Goal: Task Accomplishment & Management: Manage account settings

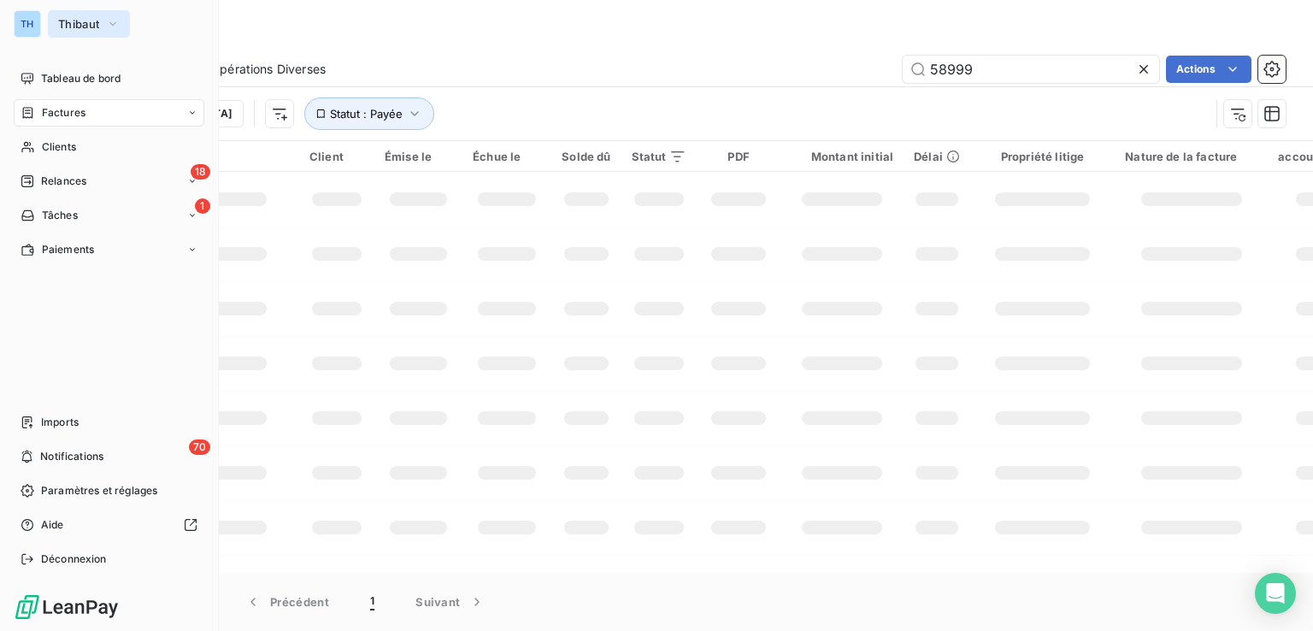
click at [74, 24] on span "Thibaut" at bounding box center [78, 24] width 41 height 14
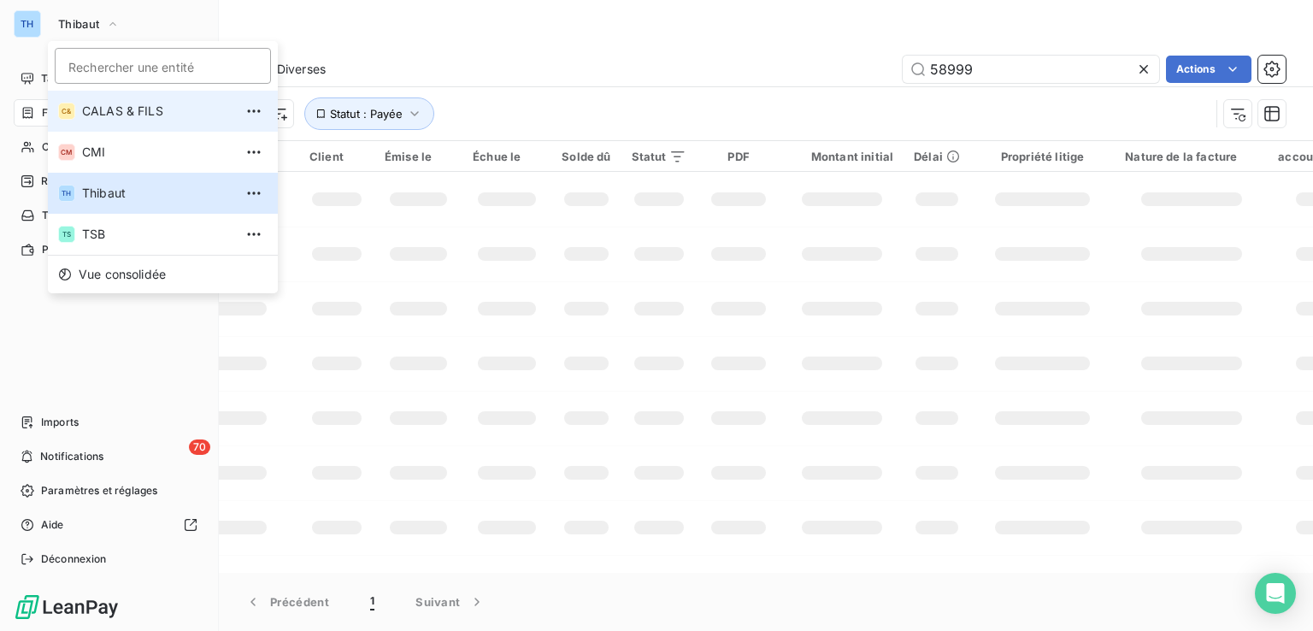
click at [103, 103] on span "CALAS & FILS" at bounding box center [157, 111] width 151 height 17
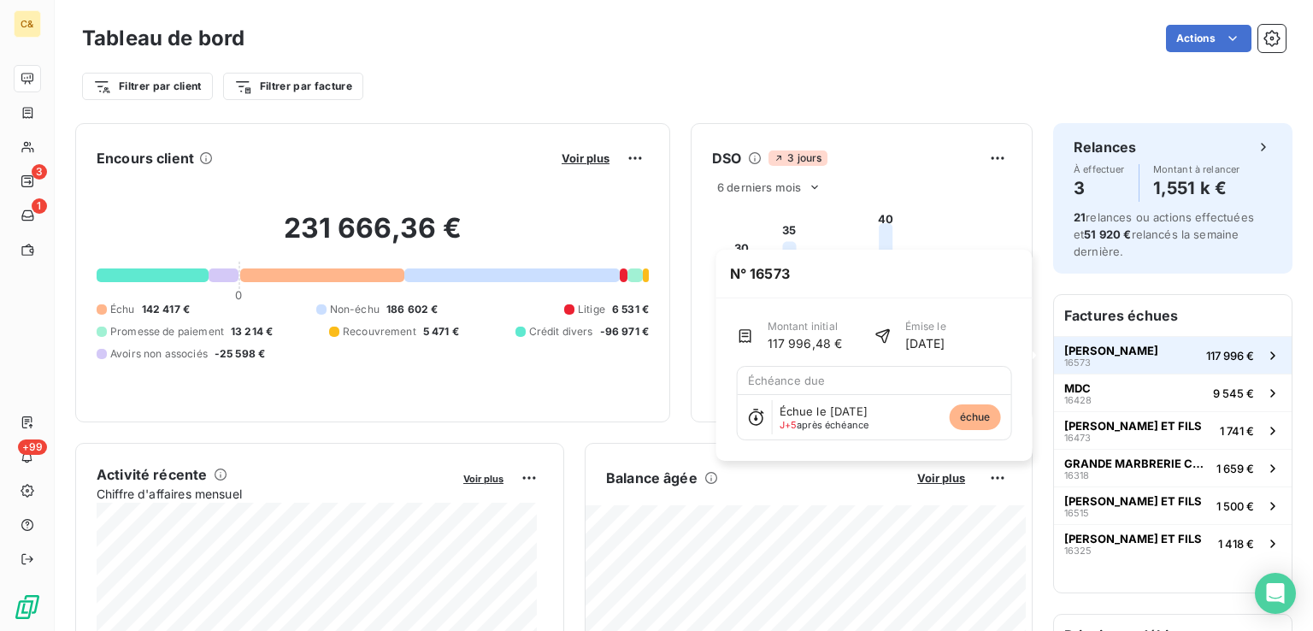
click at [1139, 350] on button "SAS BLETON 16573 117 996 €" at bounding box center [1173, 355] width 238 height 38
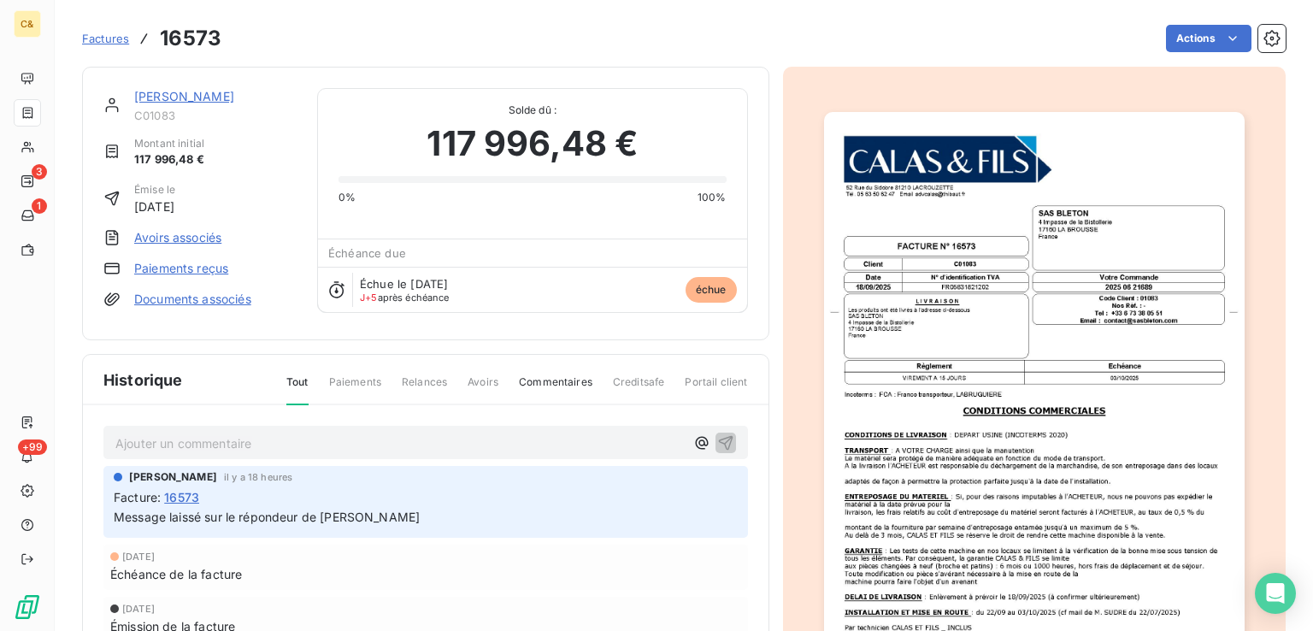
click at [214, 438] on p "Ajouter un commentaire ﻿" at bounding box center [399, 442] width 569 height 21
